Goal: Information Seeking & Learning: Learn about a topic

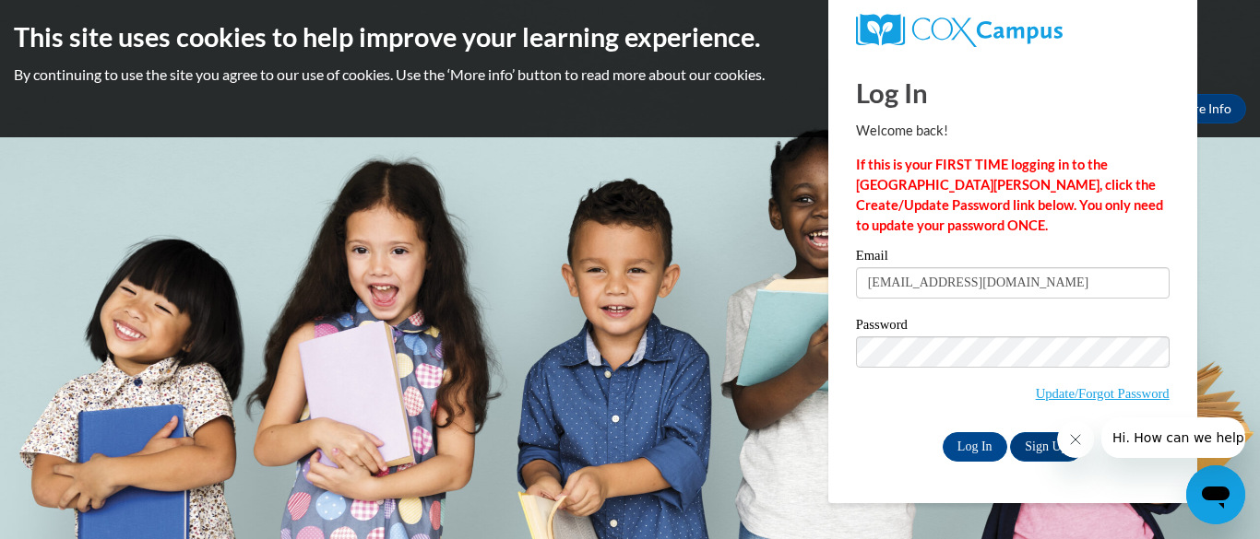
type input "hclay@daltonstate.edu"
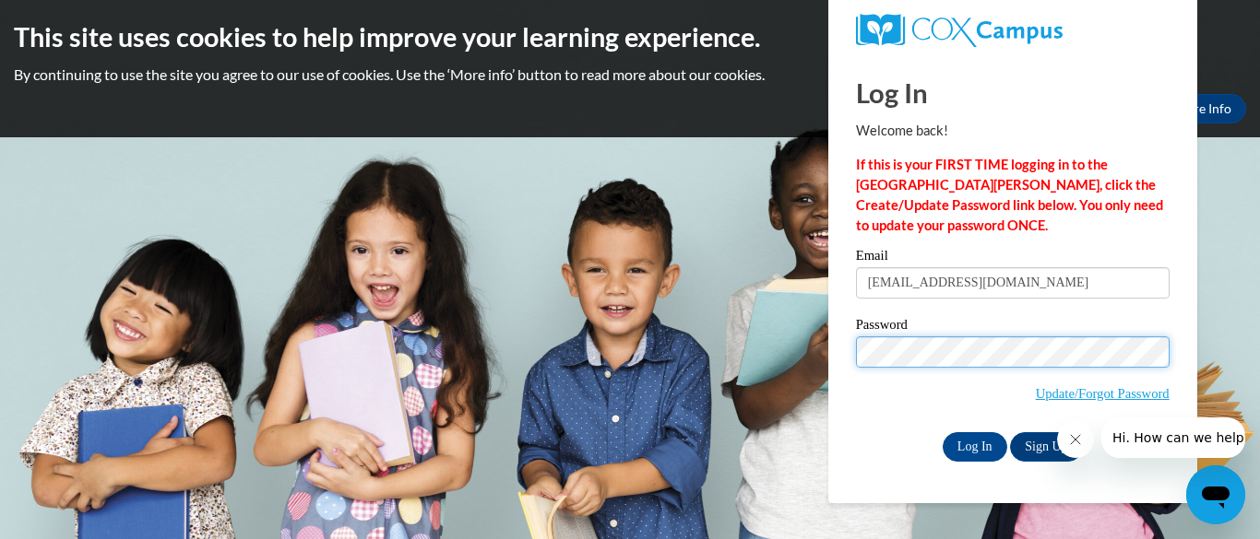
click at [942, 432] on input "Log In" at bounding box center [974, 447] width 65 height 30
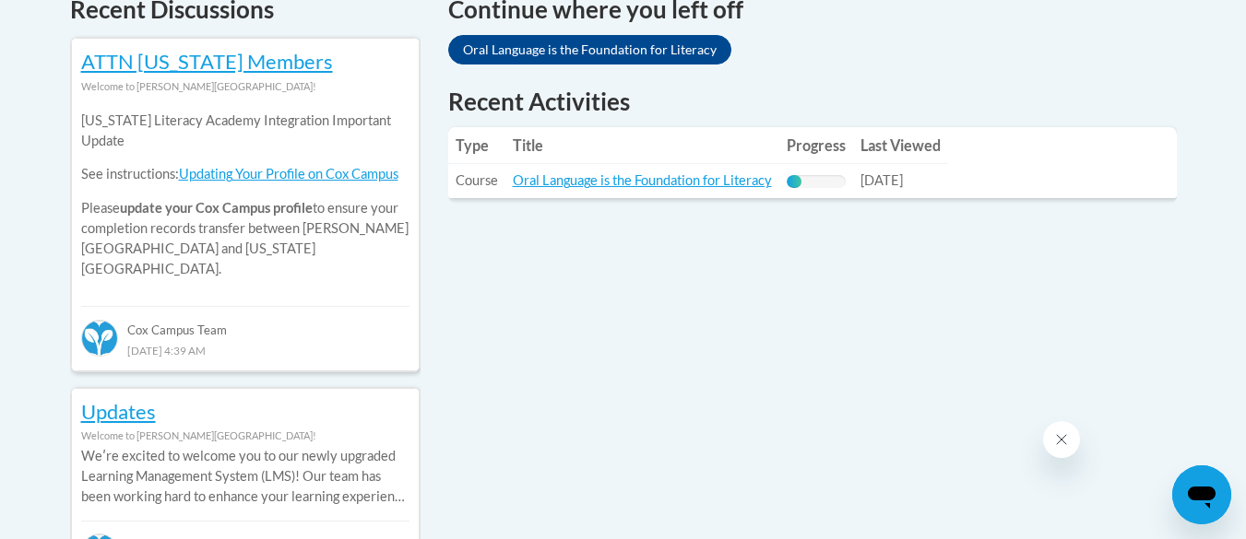
scroll to position [822, 0]
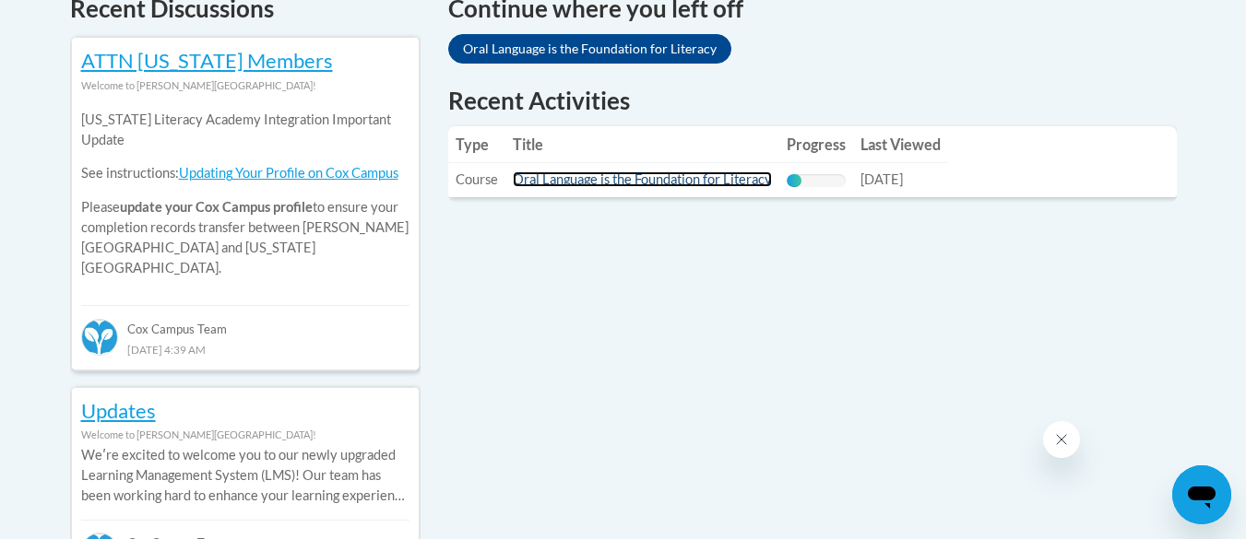
click at [673, 175] on link "Oral Language is the Foundation for Literacy" at bounding box center [642, 180] width 259 height 16
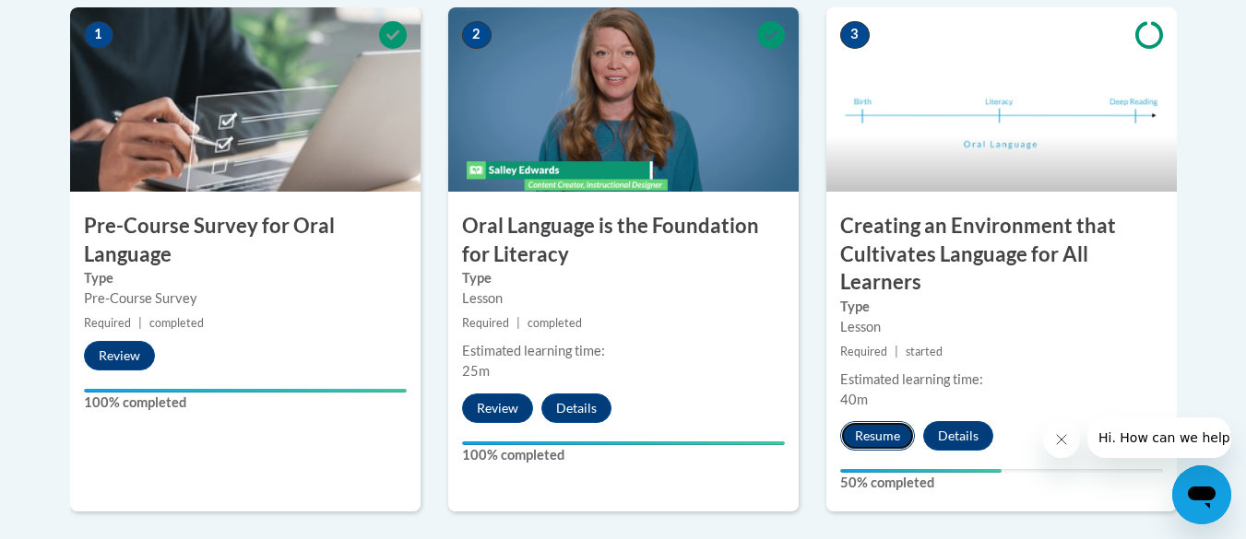
click at [888, 439] on button "Resume" at bounding box center [877, 436] width 75 height 30
